Goal: Register for event/course

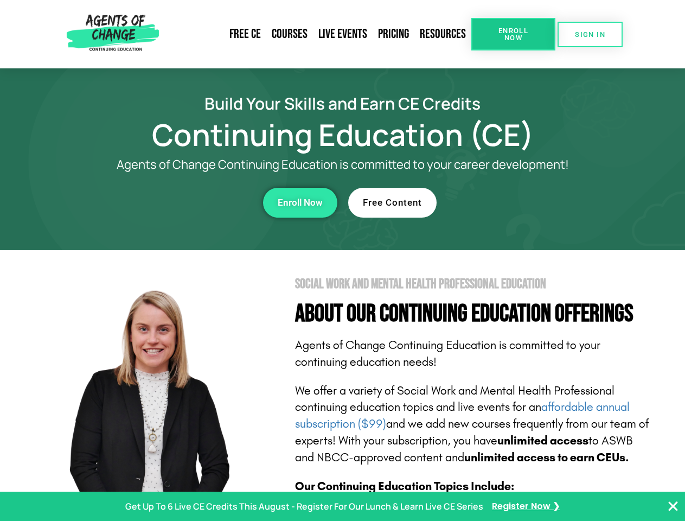
click at [342, 260] on section "Social Work and Mental Health Professional Education About Our Continuing Educa…" at bounding box center [342, 478] width 685 height 456
click at [513, 34] on span "Enroll Now" at bounding box center [513, 34] width 49 height 14
click at [590, 34] on span "SIGN IN" at bounding box center [590, 34] width 30 height 7
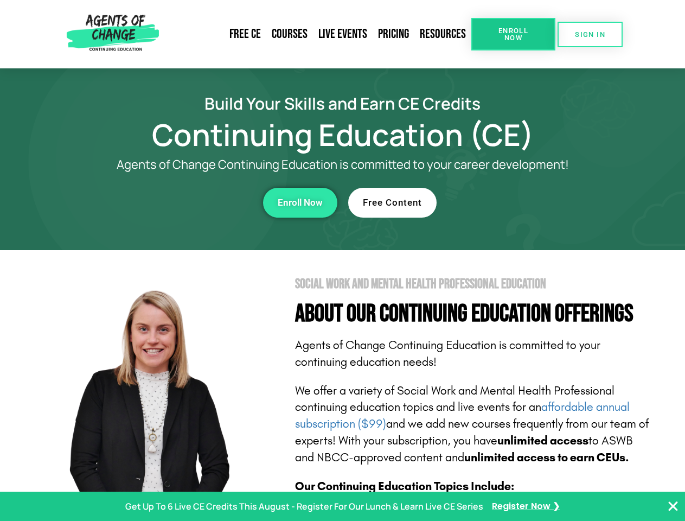
click at [188, 202] on div "Enroll Now" at bounding box center [188, 203] width 298 height 30
click at [300, 202] on span "Enroll Now" at bounding box center [300, 202] width 45 height 9
click at [498, 202] on div "Free Content" at bounding box center [497, 203] width 298 height 30
